Goal: Task Accomplishment & Management: Manage account settings

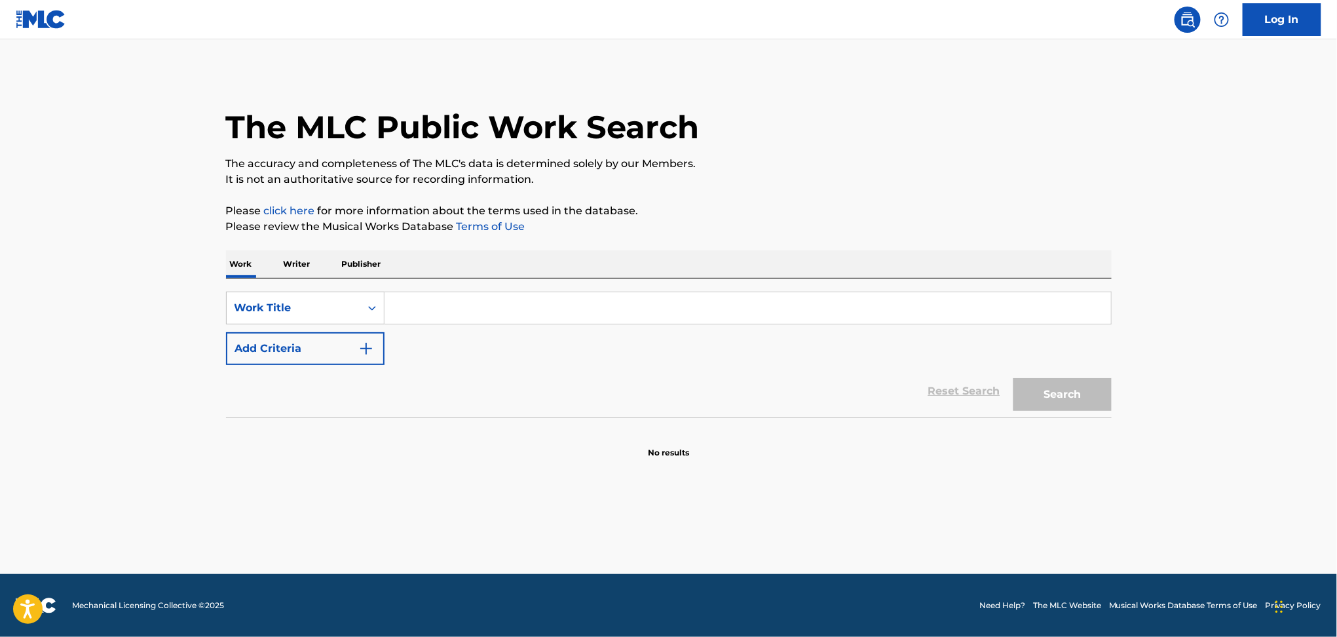
click at [1283, 12] on link "Log In" at bounding box center [1282, 19] width 79 height 33
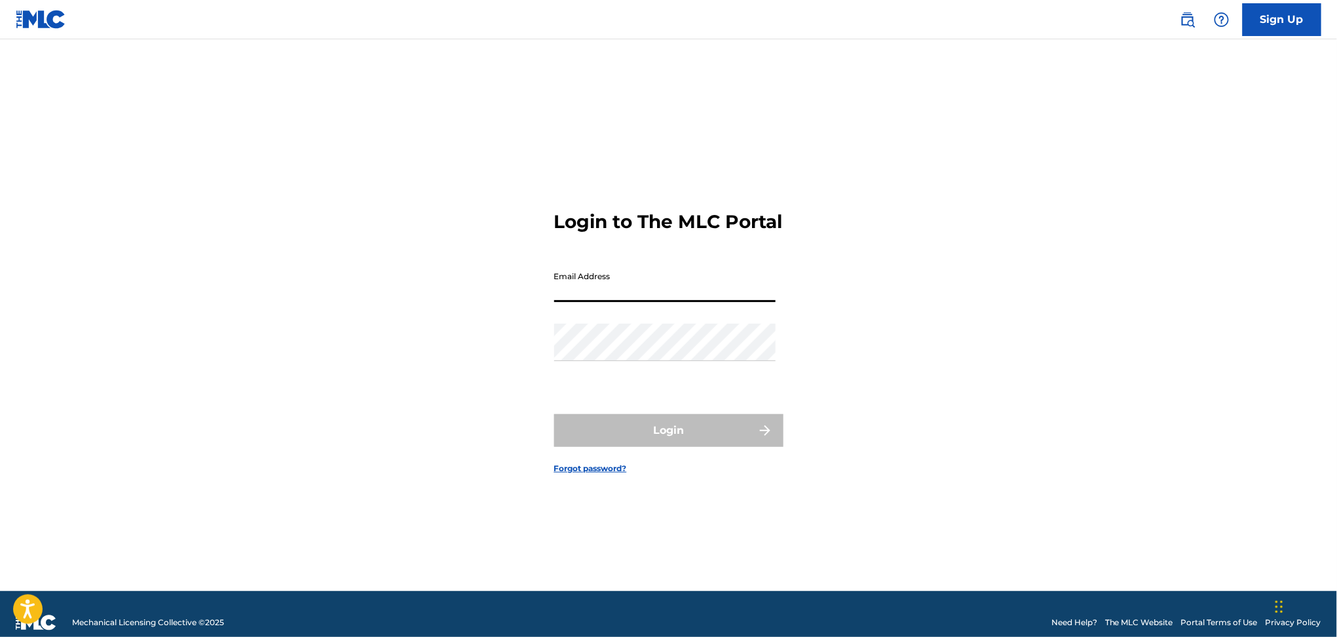
click at [621, 284] on input "Email Address" at bounding box center [664, 283] width 221 height 37
type input "[EMAIL_ADDRESS][DOMAIN_NAME]"
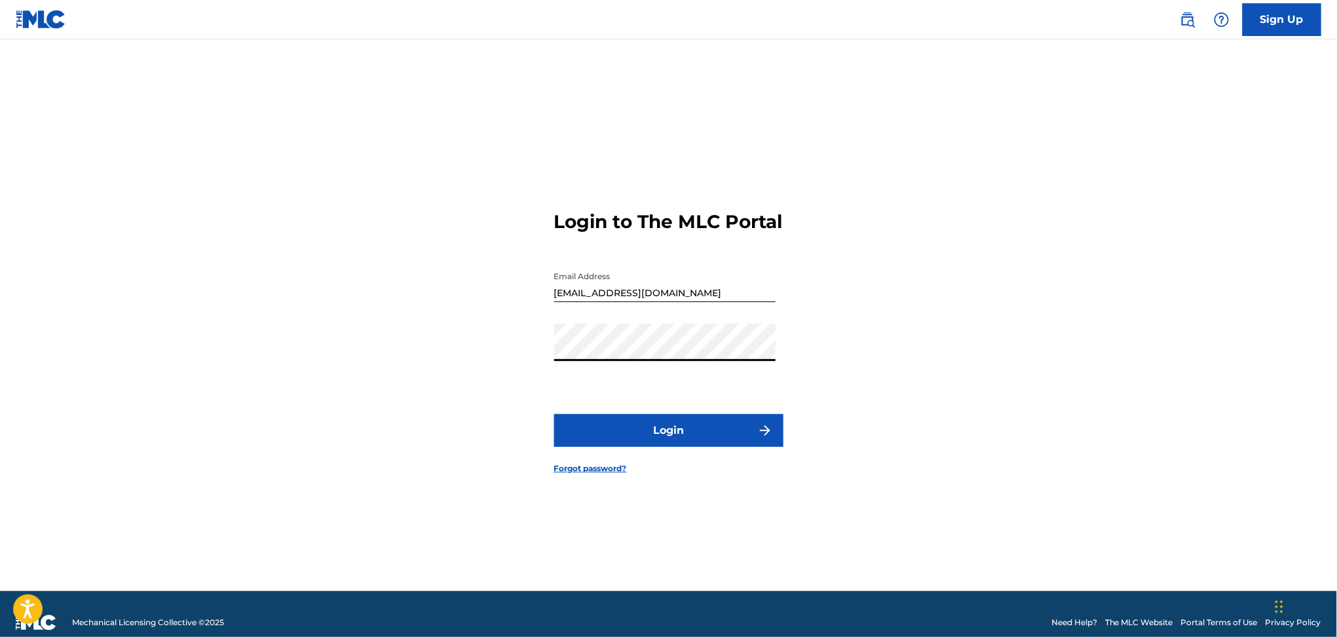
click at [677, 447] on button "Login" at bounding box center [668, 430] width 229 height 33
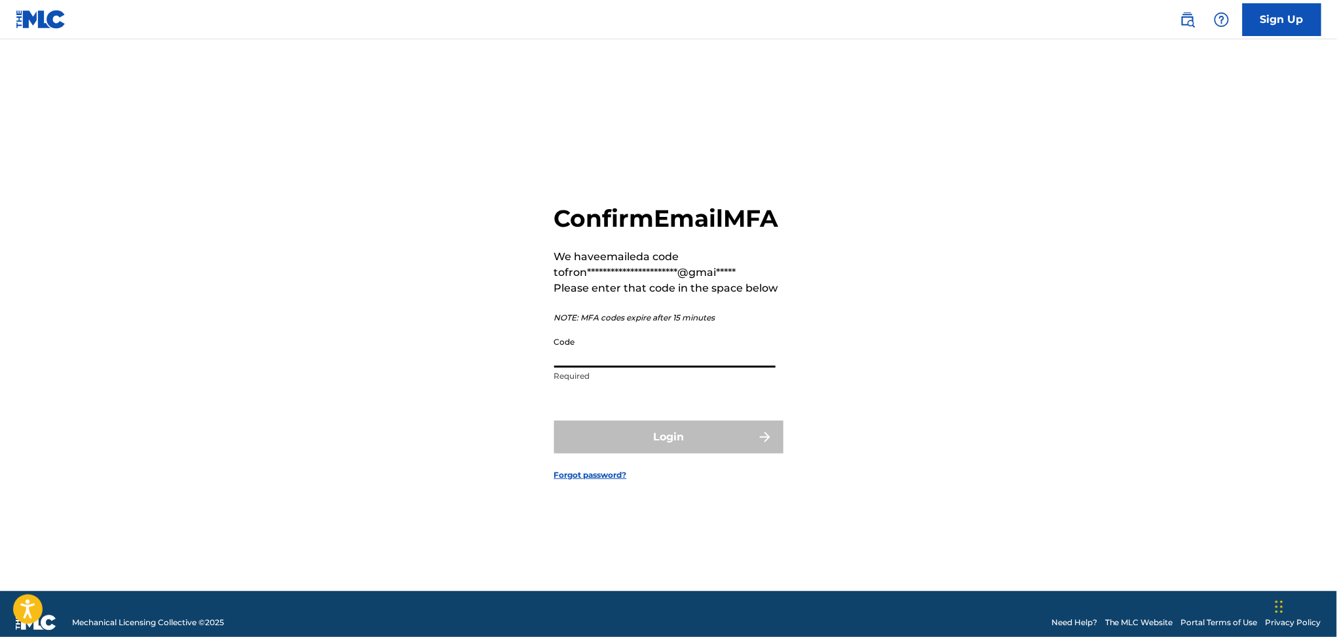
click at [662, 368] on input "Code" at bounding box center [664, 348] width 221 height 37
paste input "643070"
type input "643070"
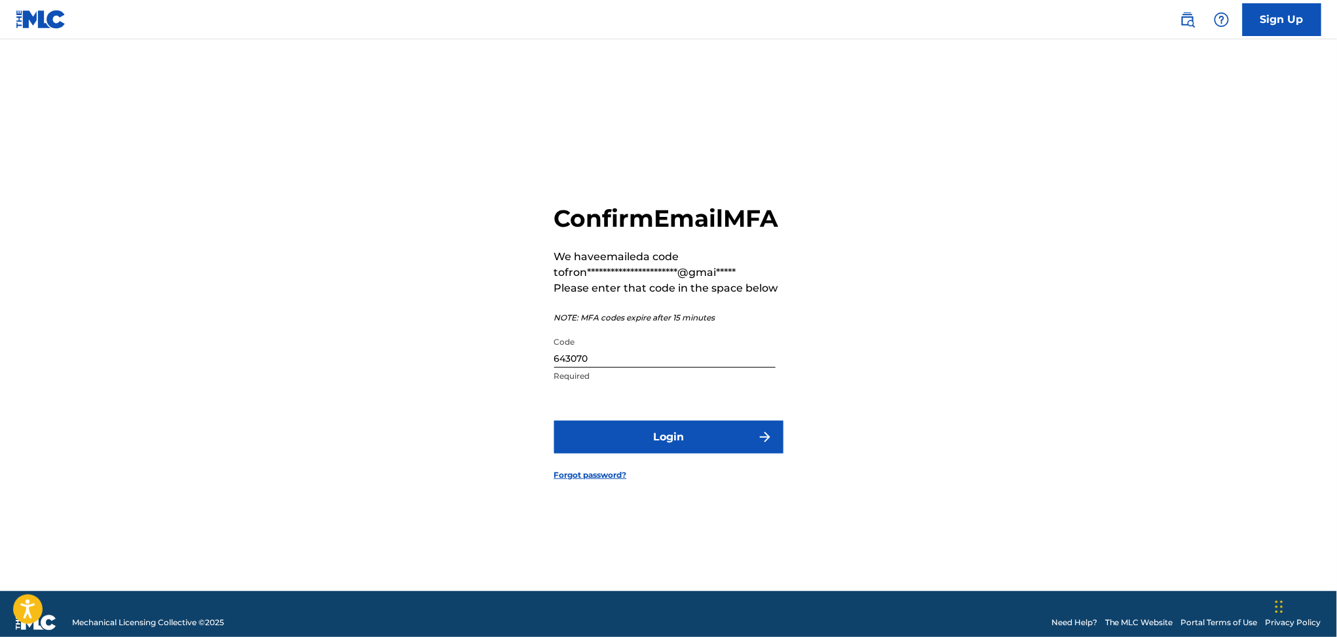
click at [616, 435] on button "Login" at bounding box center [668, 437] width 229 height 33
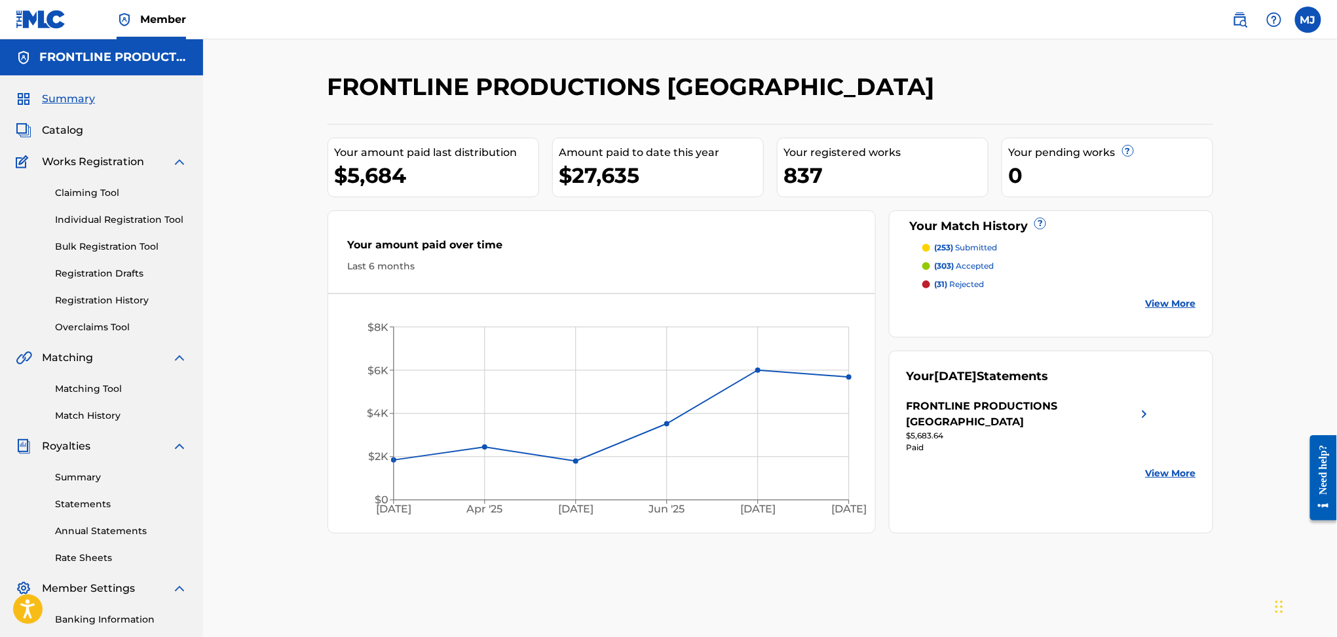
click at [99, 389] on link "Matching Tool" at bounding box center [121, 389] width 132 height 14
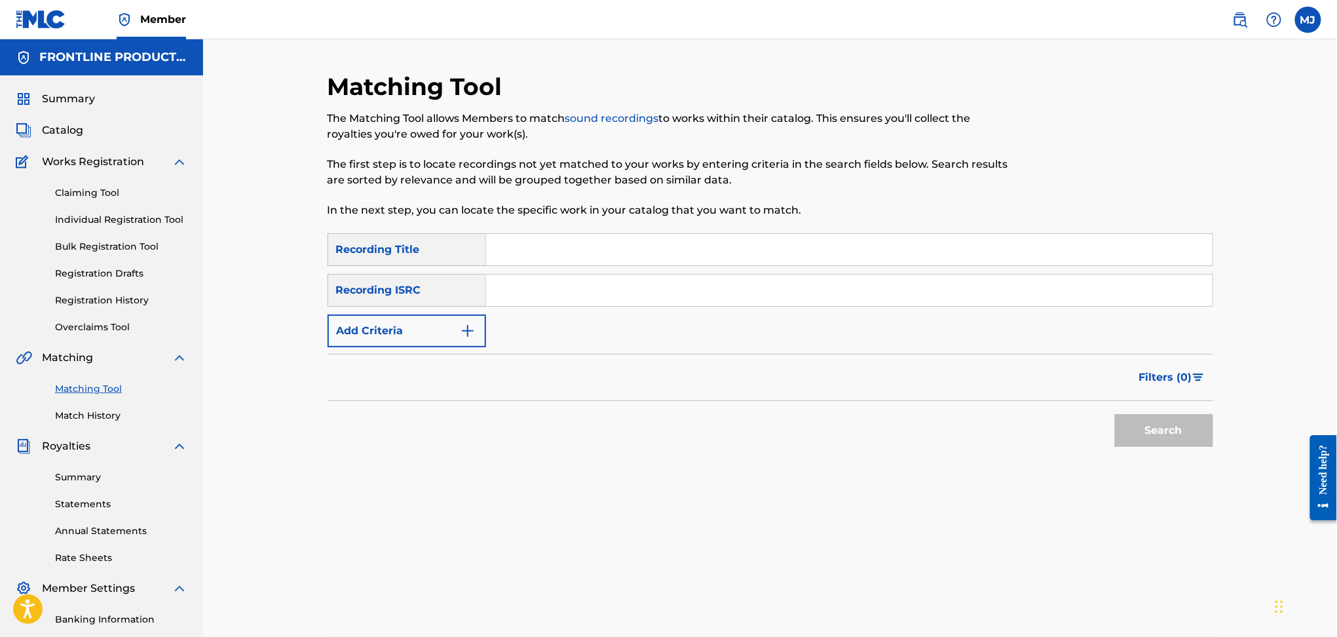
click at [75, 413] on link "Match History" at bounding box center [121, 416] width 132 height 14
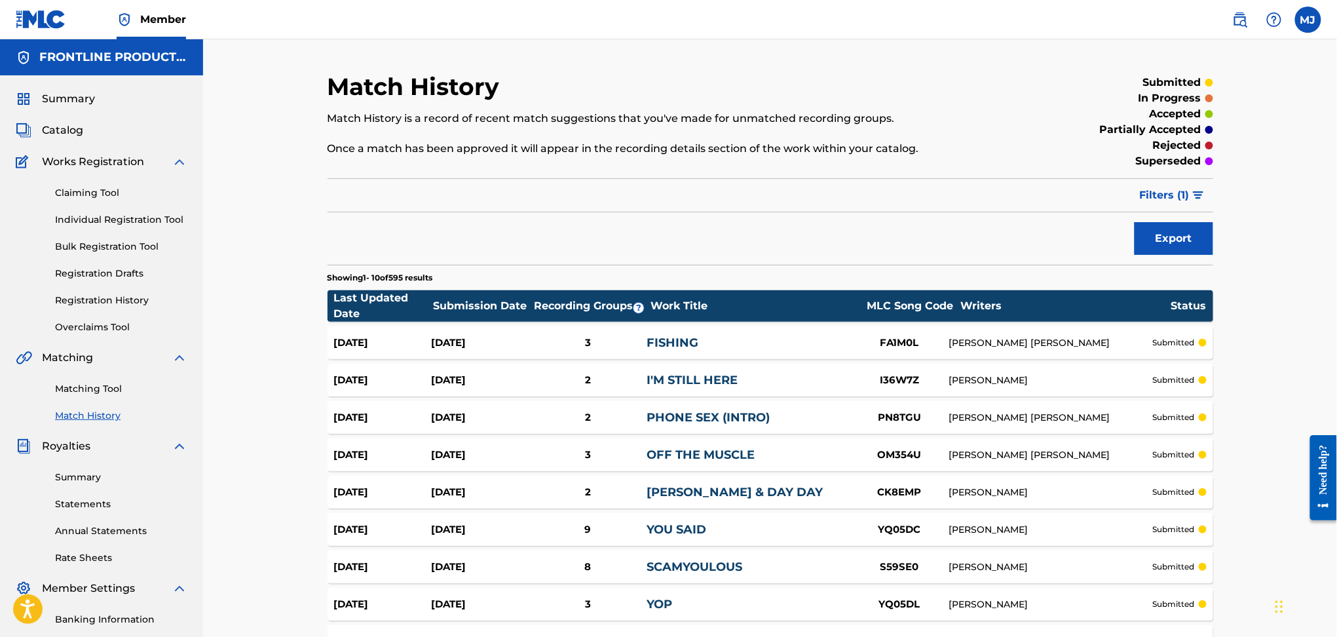
scroll to position [187, 0]
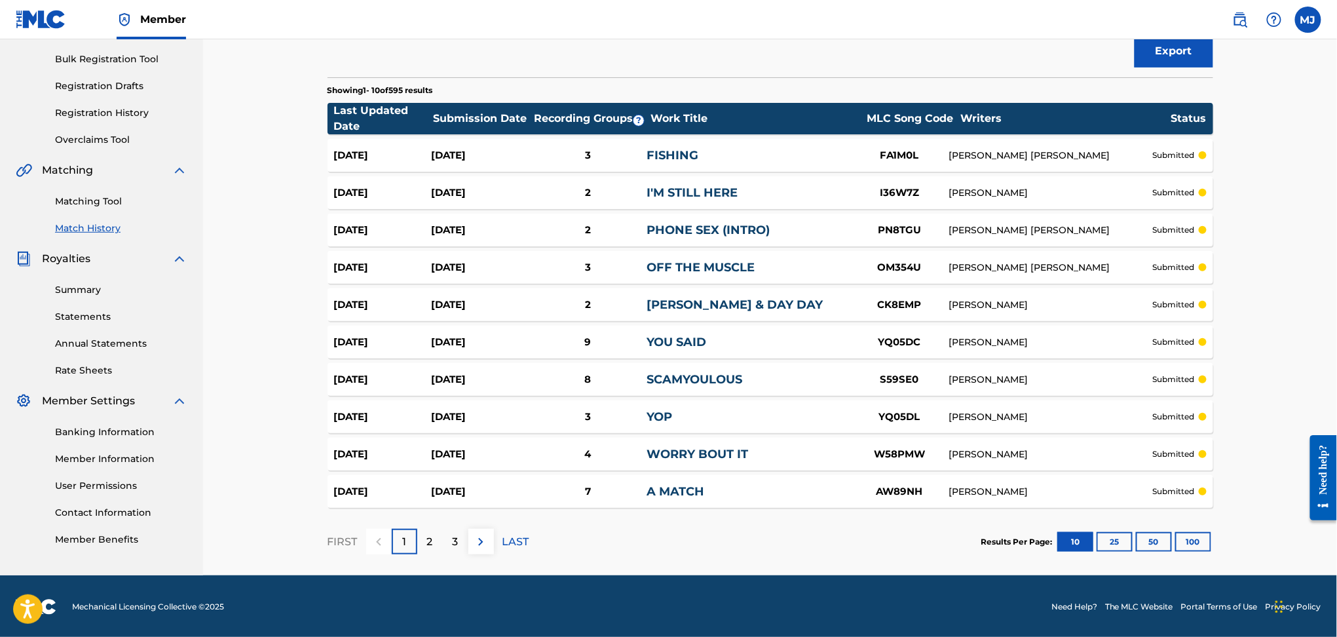
click at [1194, 538] on button "100" at bounding box center [1193, 542] width 36 height 20
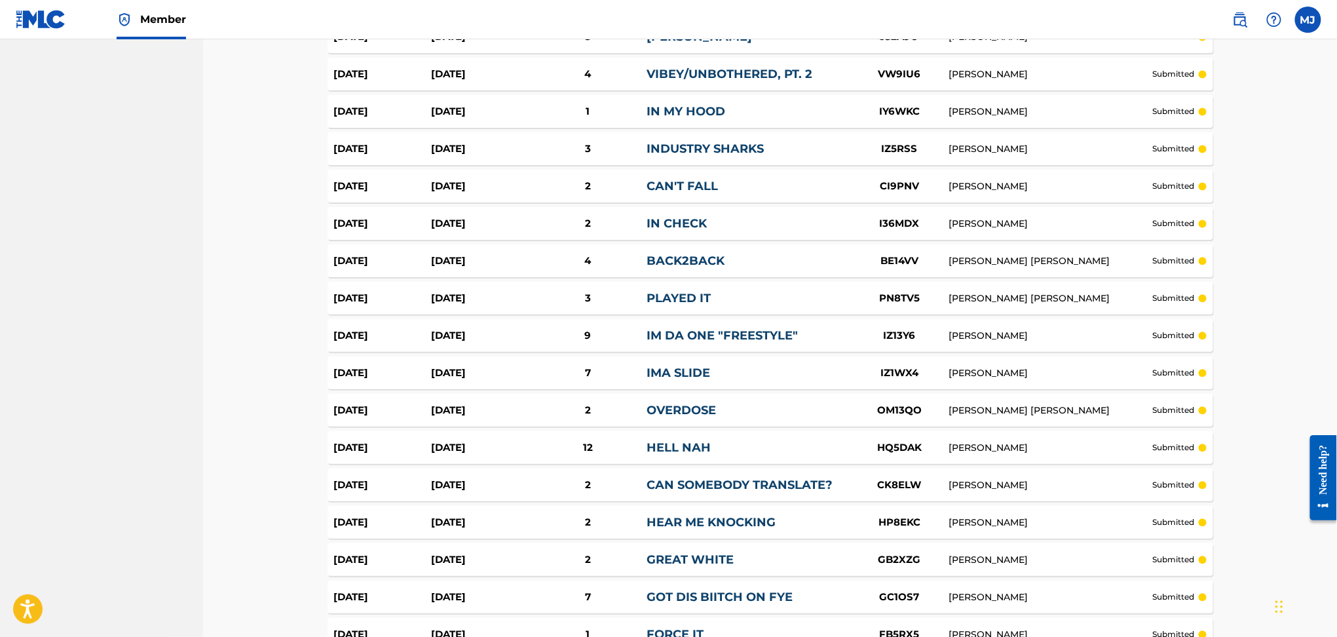
scroll to position [3549, 0]
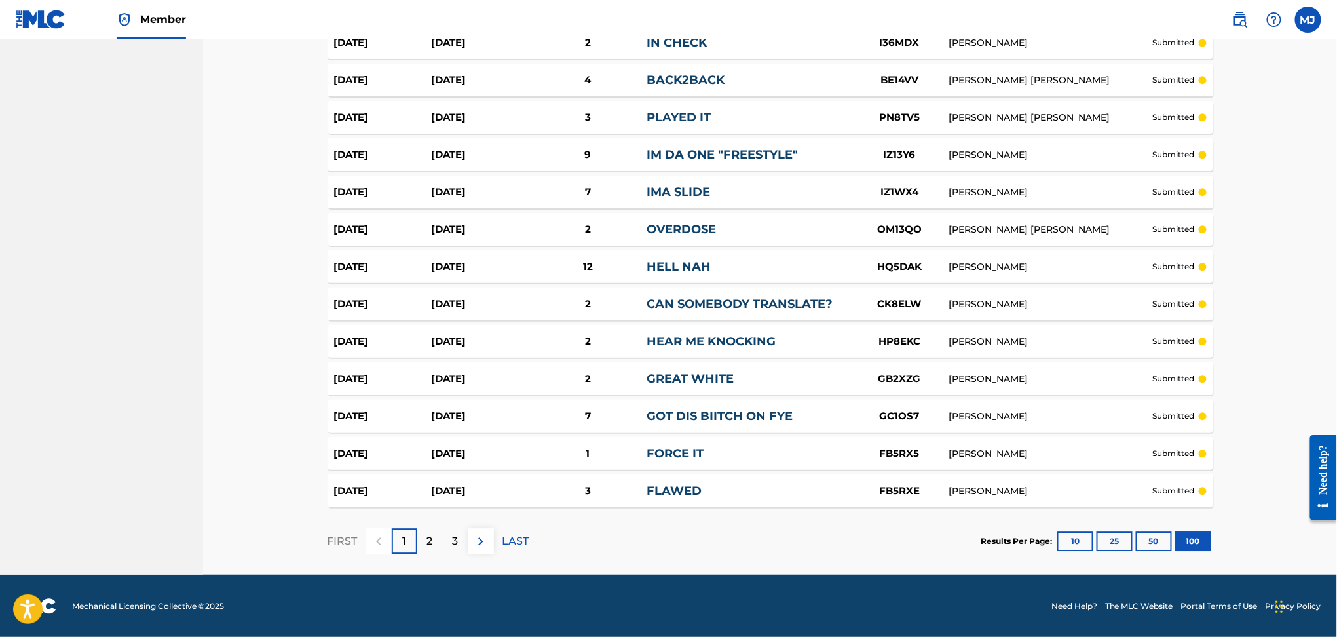
click at [422, 538] on div "2" at bounding box center [430, 541] width 26 height 26
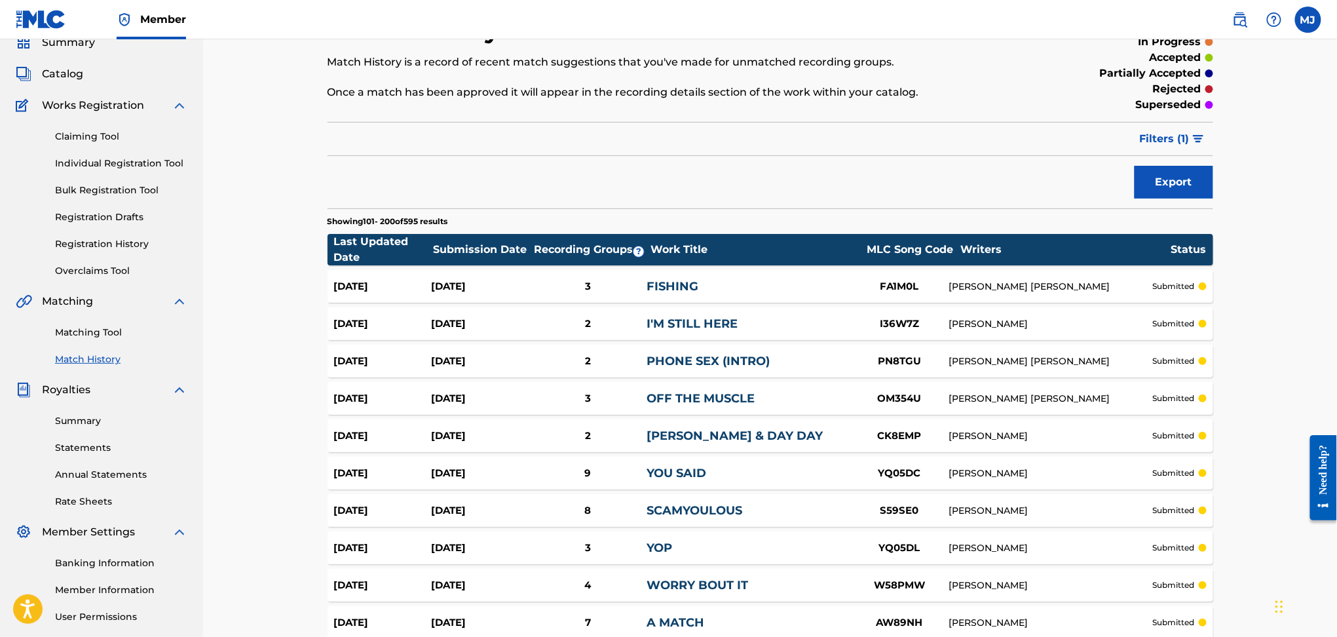
scroll to position [0, 0]
